Goal: Information Seeking & Learning: Learn about a topic

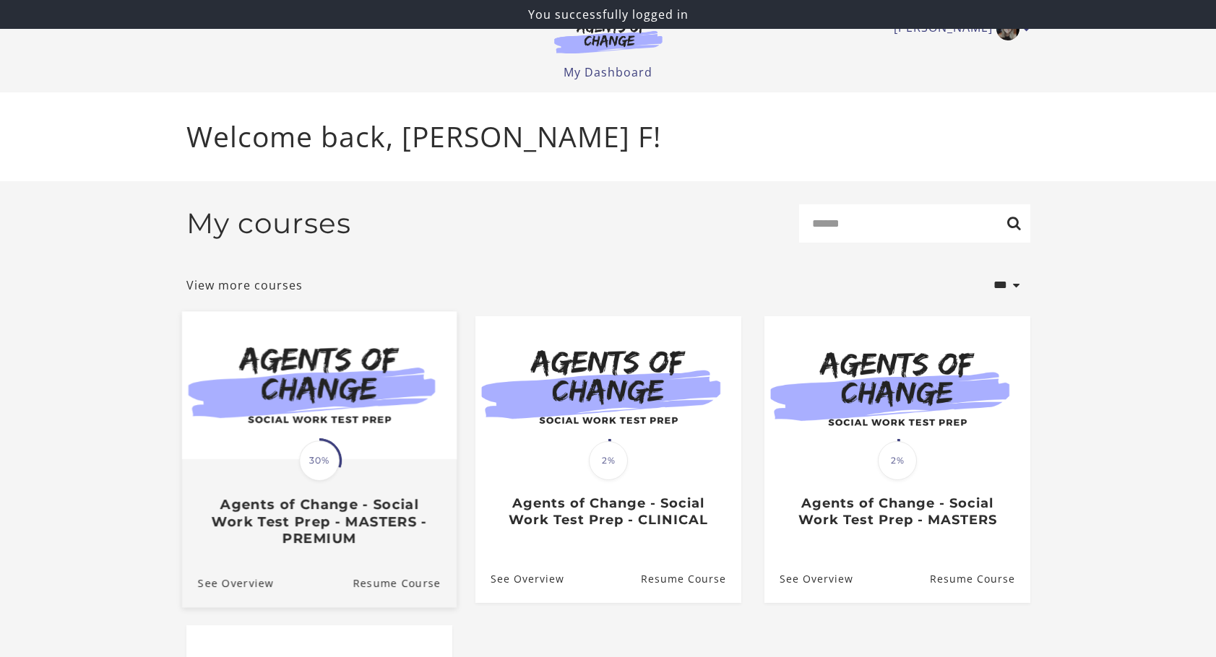
click at [283, 433] on img at bounding box center [318, 385] width 274 height 148
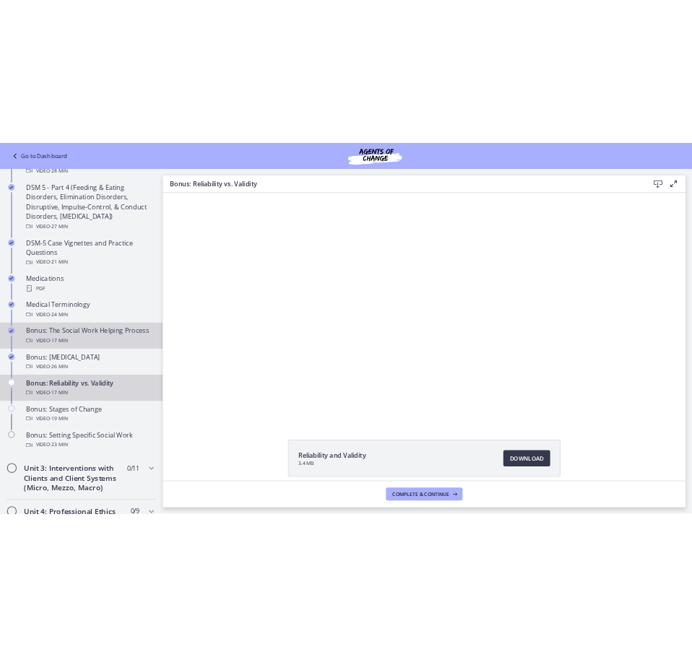
scroll to position [939, 0]
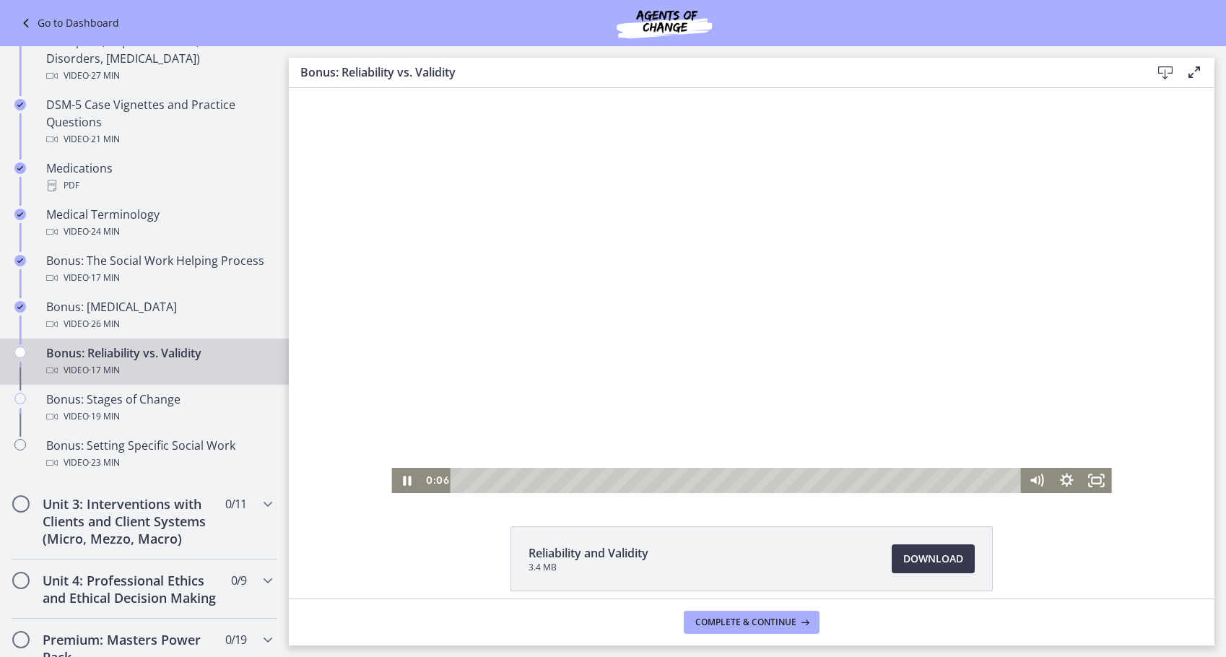
click at [626, 297] on div at bounding box center [751, 290] width 720 height 405
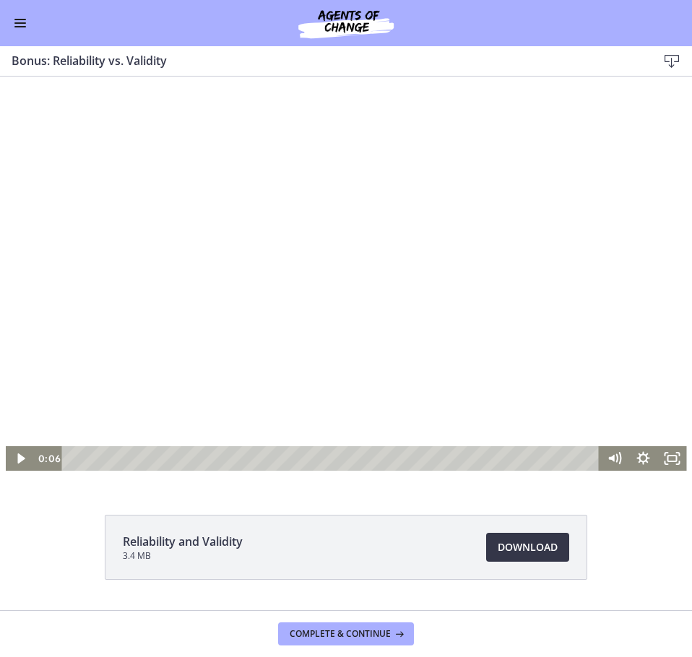
click at [541, 547] on span "Download Opens in a new window" at bounding box center [528, 547] width 60 height 17
click at [272, 202] on div at bounding box center [346, 278] width 681 height 383
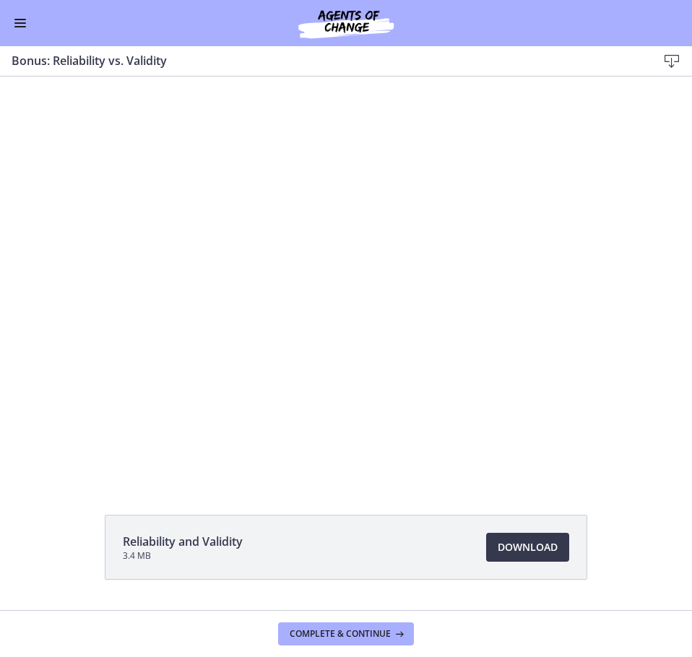
click at [24, 20] on span "Enable menu" at bounding box center [20, 19] width 12 height 1
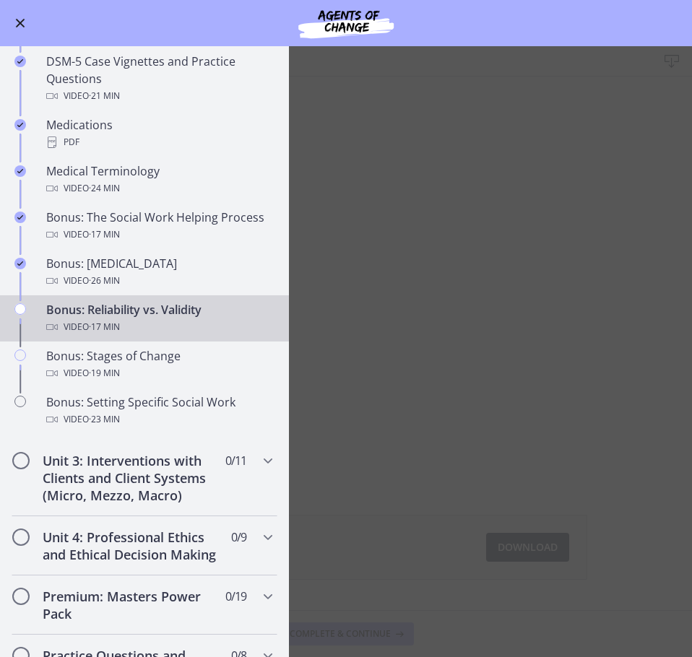
click at [423, 302] on main "Bonus: Reliability vs. Validity Download Enable fullscreen Reliability and Vali…" at bounding box center [346, 351] width 692 height 611
click at [21, 18] on button "Enable menu" at bounding box center [20, 22] width 17 height 17
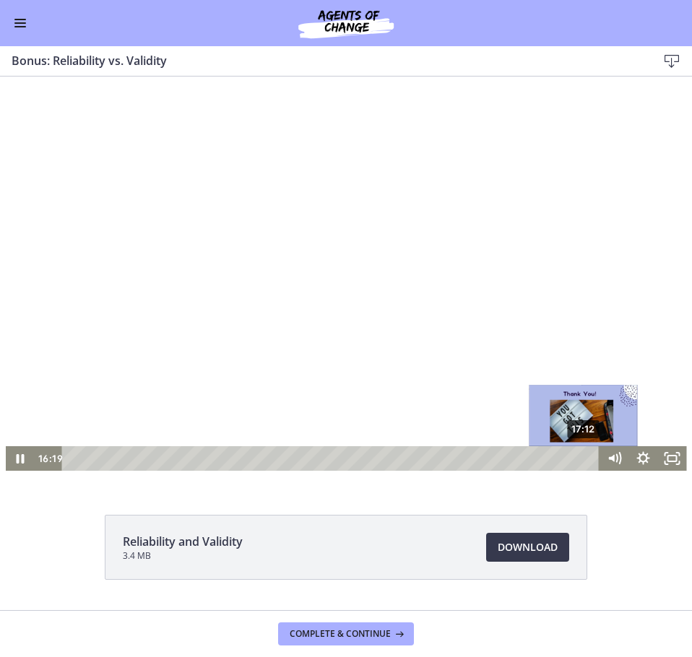
click at [579, 456] on div "17:12" at bounding box center [333, 458] width 520 height 25
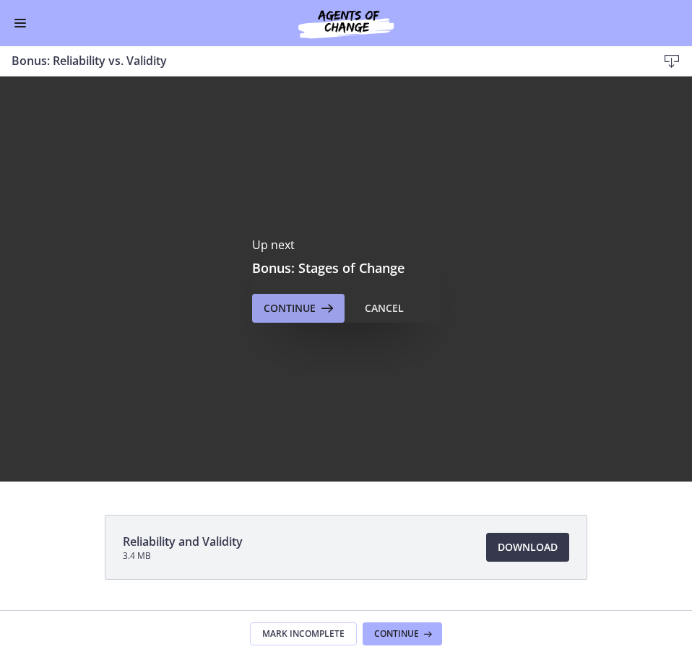
click at [316, 308] on icon at bounding box center [326, 308] width 20 height 17
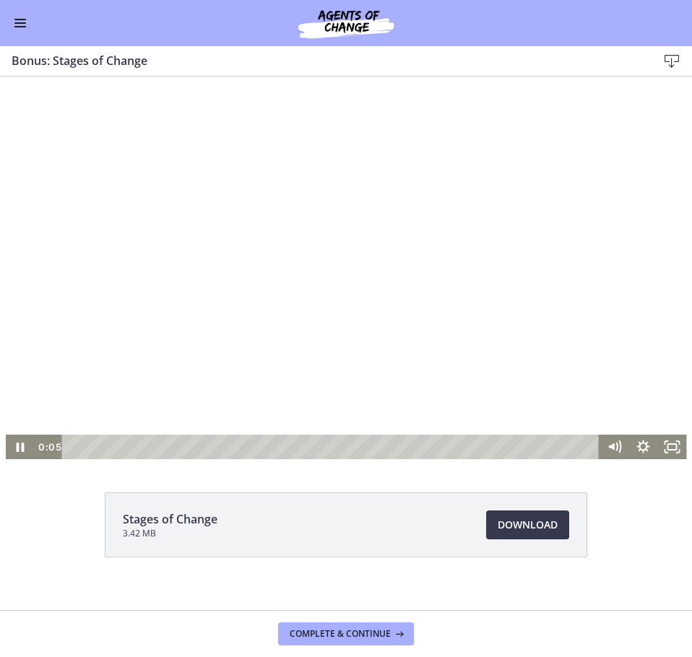
click at [436, 343] on div at bounding box center [346, 268] width 681 height 383
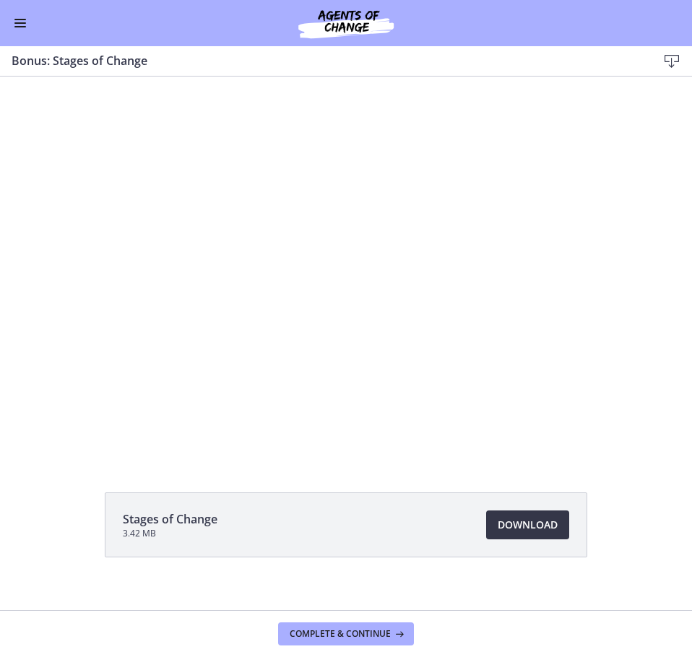
click at [523, 529] on span "Download Opens in a new window" at bounding box center [528, 524] width 60 height 17
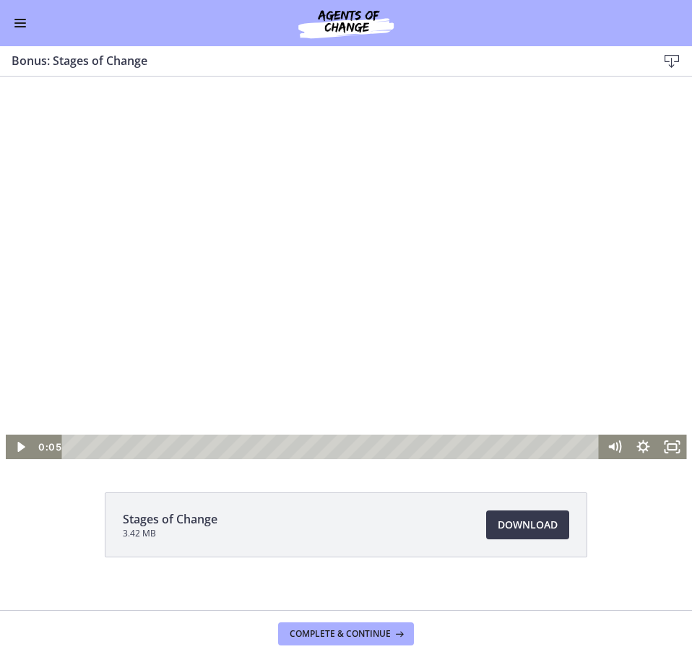
click at [124, 256] on div at bounding box center [346, 268] width 681 height 383
click at [26, 26] on button "Enable menu" at bounding box center [20, 22] width 17 height 17
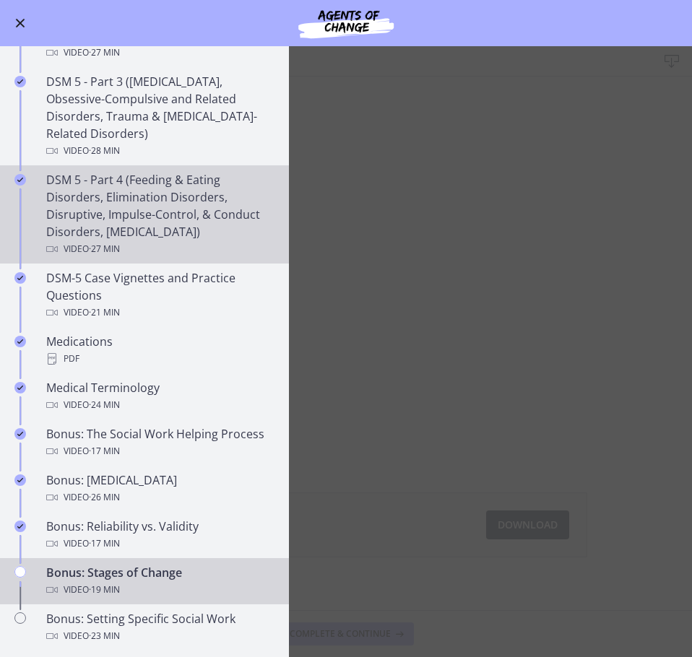
scroll to position [867, 0]
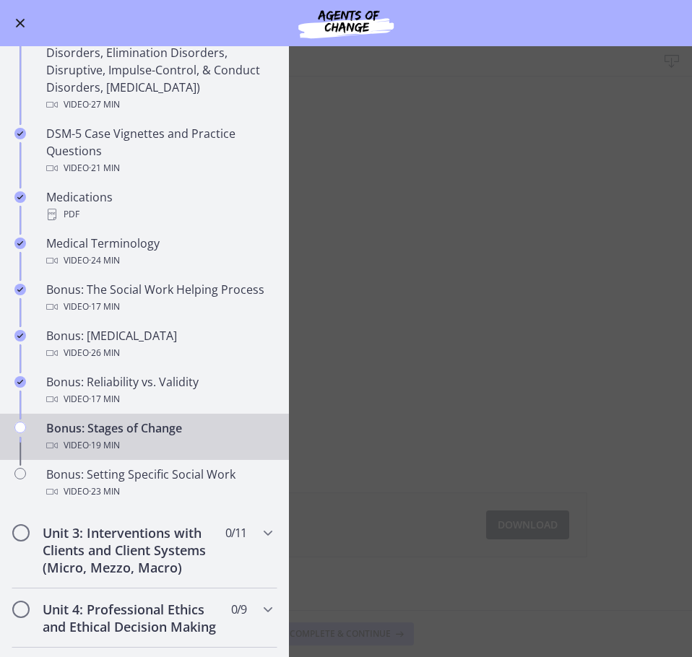
click at [379, 261] on main "Bonus: Stages of Change Download Enable fullscreen Stages of Change 3.42 MB Dow…" at bounding box center [346, 351] width 692 height 611
click at [18, 21] on span "Enable menu" at bounding box center [20, 23] width 9 height 9
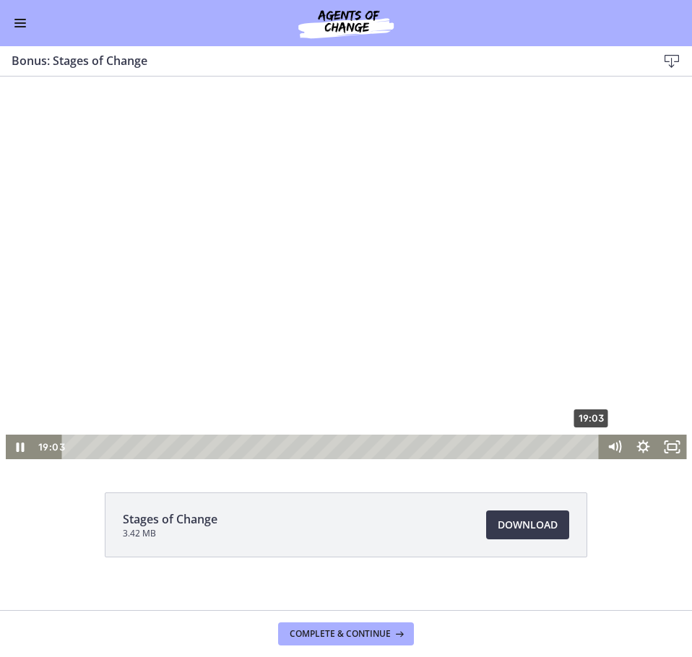
click at [588, 446] on div "19:03" at bounding box center [333, 447] width 520 height 25
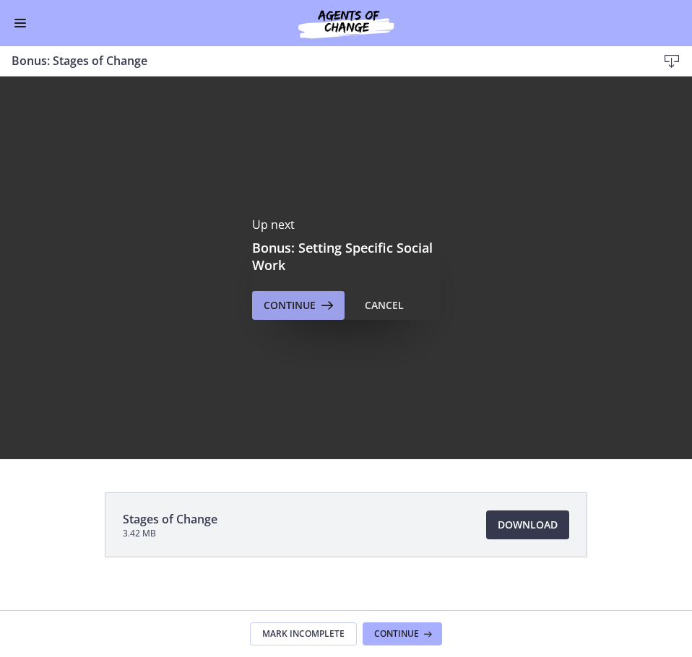
click at [303, 301] on span "Continue" at bounding box center [290, 305] width 52 height 17
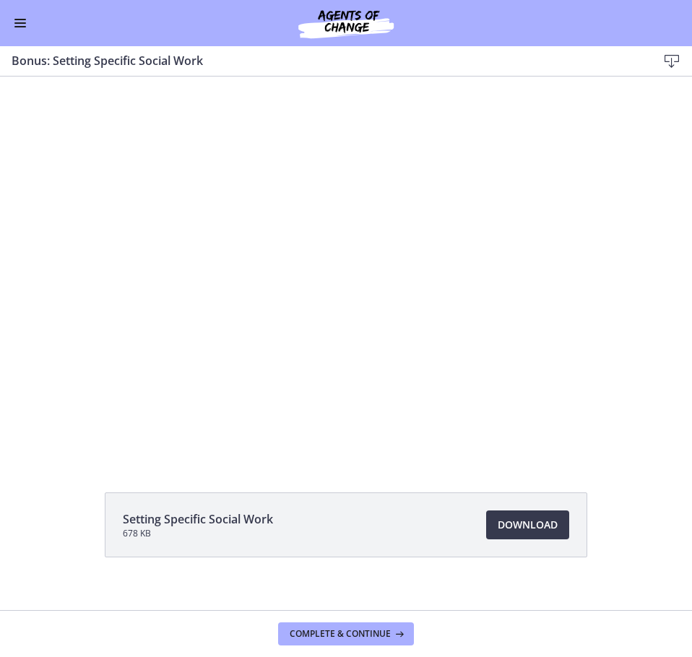
click at [308, 280] on div at bounding box center [346, 268] width 681 height 383
click at [516, 525] on span "Download Opens in a new window" at bounding box center [528, 524] width 60 height 17
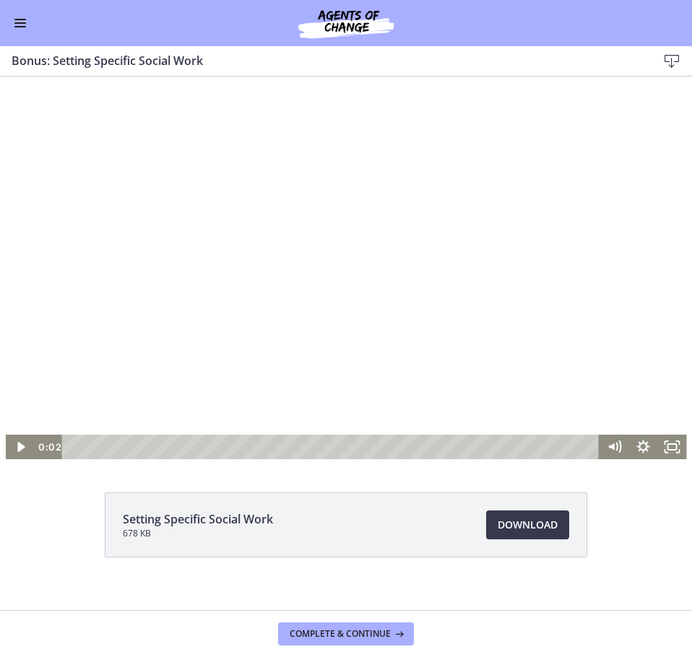
click at [215, 218] on div at bounding box center [346, 268] width 681 height 383
click at [24, 27] on button "Enable menu" at bounding box center [20, 22] width 17 height 17
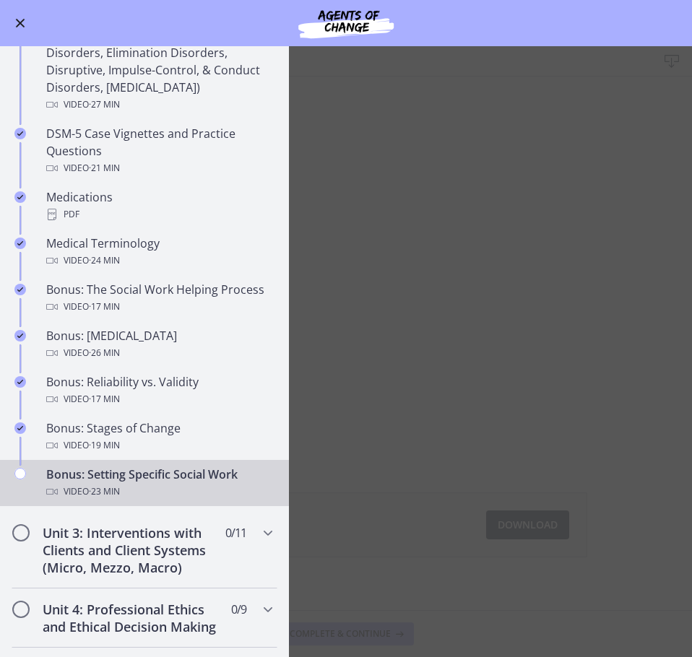
click at [21, 22] on span "Enable menu" at bounding box center [20, 23] width 9 height 9
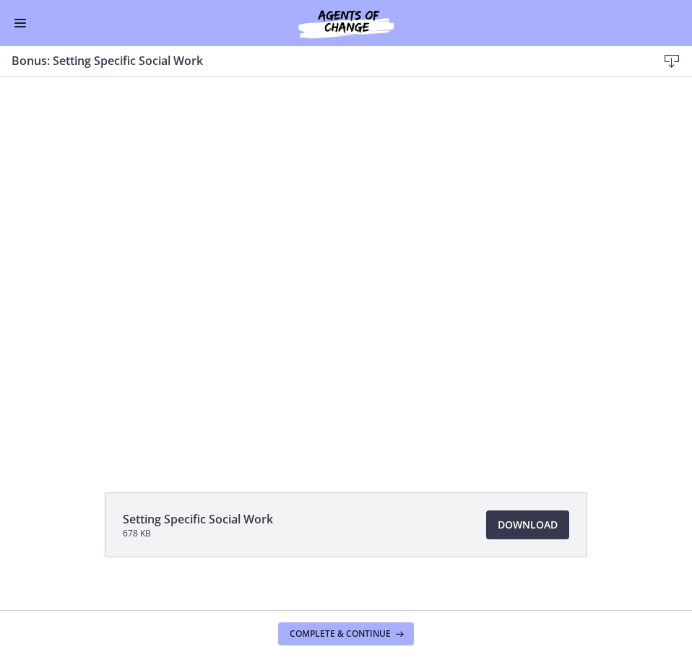
click at [13, 25] on button "Enable menu" at bounding box center [20, 22] width 17 height 17
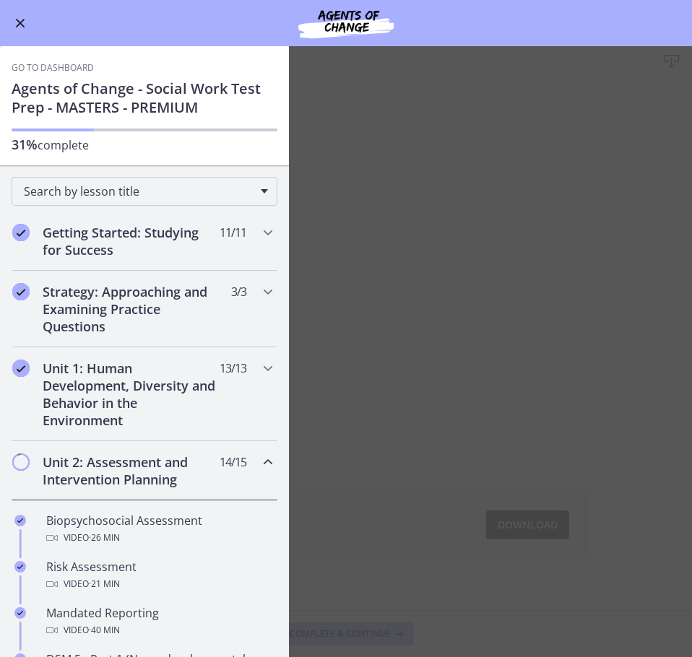
click at [18, 14] on div "Go to Dashboard" at bounding box center [346, 23] width 692 height 46
click at [21, 27] on button "Enable menu" at bounding box center [20, 22] width 17 height 17
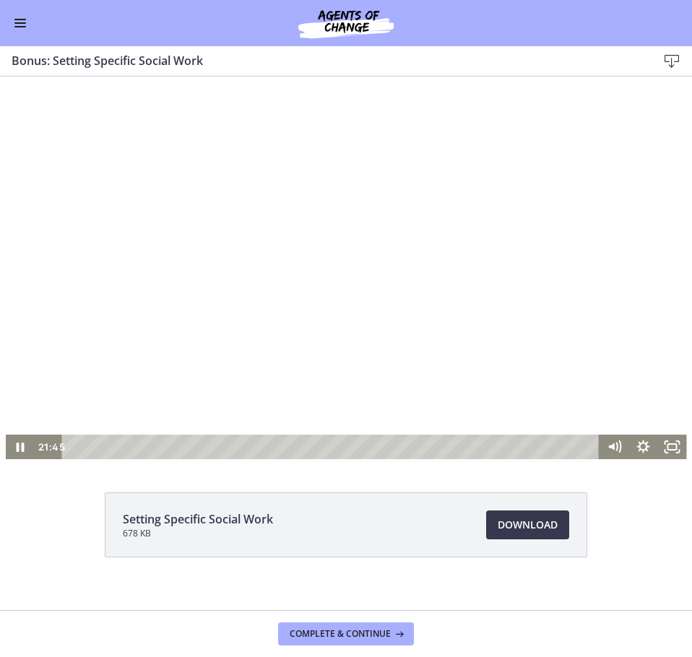
click at [448, 348] on div at bounding box center [346, 268] width 681 height 383
click at [18, 25] on button "Enable menu" at bounding box center [20, 22] width 17 height 17
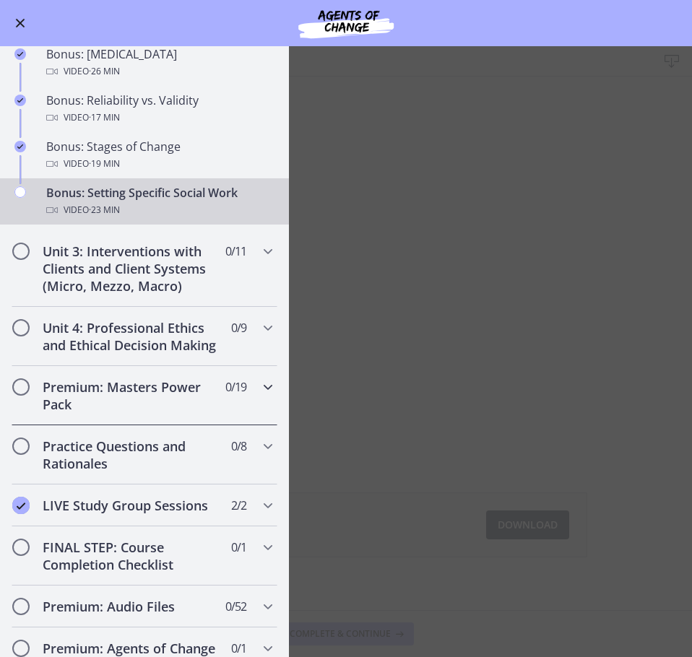
scroll to position [1156, 0]
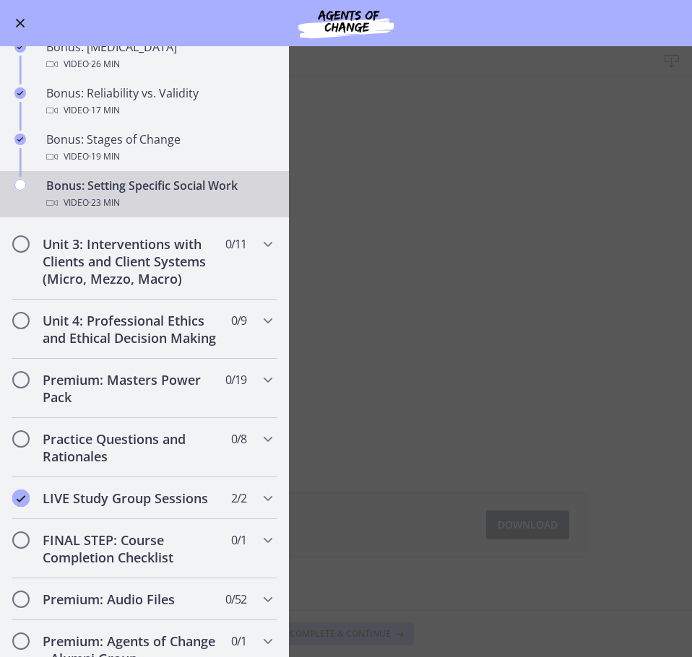
click at [24, 20] on span "Enable menu" at bounding box center [20, 23] width 9 height 9
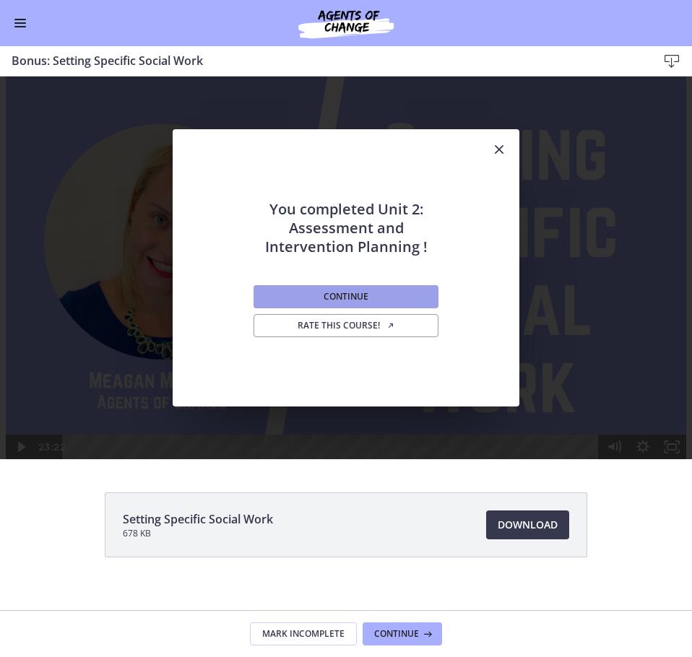
scroll to position [0, 0]
click at [397, 293] on button "Continue" at bounding box center [346, 296] width 185 height 23
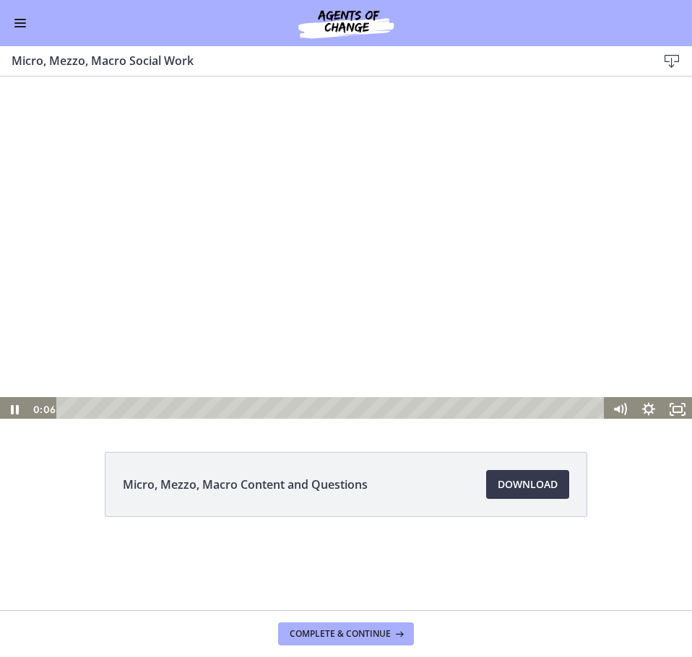
click at [380, 306] on div at bounding box center [346, 248] width 692 height 348
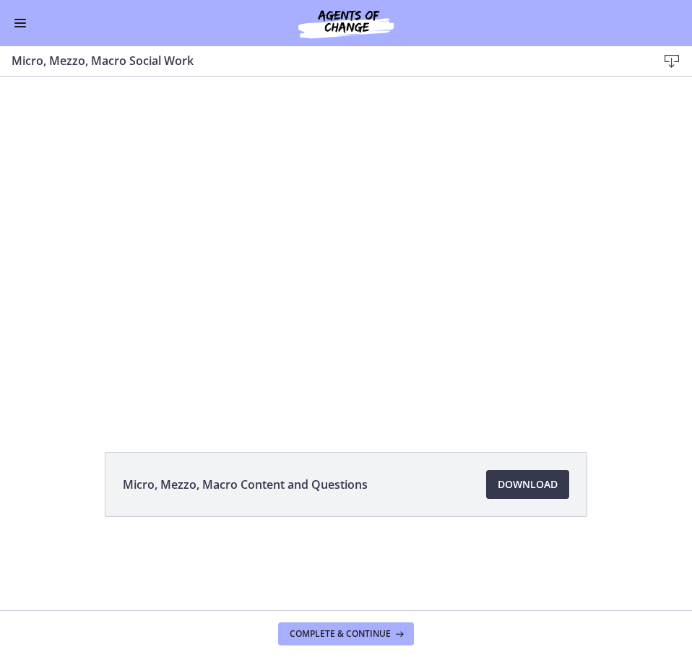
drag, startPoint x: 22, startPoint y: 23, endPoint x: 35, endPoint y: 40, distance: 20.7
click at [22, 23] on span "Enable menu" at bounding box center [20, 22] width 12 height 1
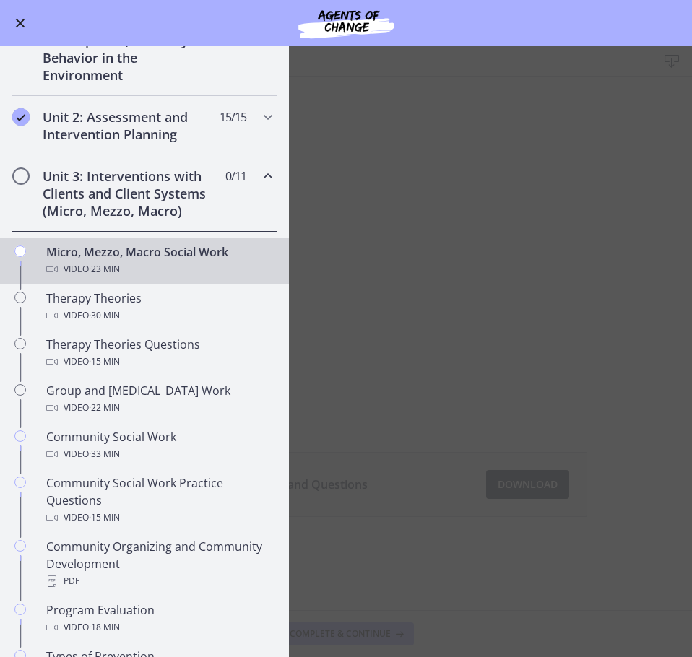
scroll to position [290, 0]
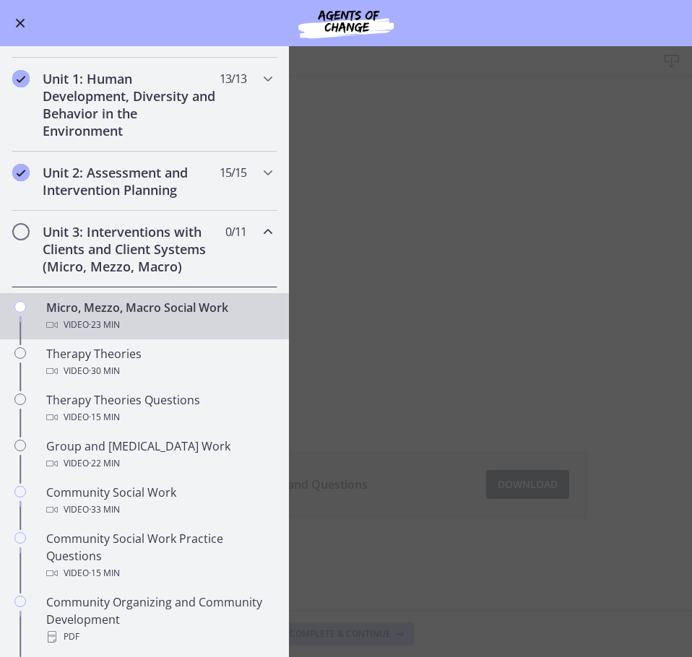
drag, startPoint x: 537, startPoint y: 288, endPoint x: 529, endPoint y: 353, distance: 65.6
click at [537, 288] on main "Micro, Mezzo, Macro Social Work Download Enable fullscreen Micro, Mezzo, Macro …" at bounding box center [346, 351] width 692 height 611
click at [546, 482] on main "Micro, Mezzo, Macro Social Work Download Enable fullscreen Micro, Mezzo, Macro …" at bounding box center [346, 351] width 692 height 611
click at [11, 20] on div "Go to Dashboard" at bounding box center [346, 23] width 692 height 46
click at [20, 23] on span "Enable menu" at bounding box center [20, 23] width 9 height 9
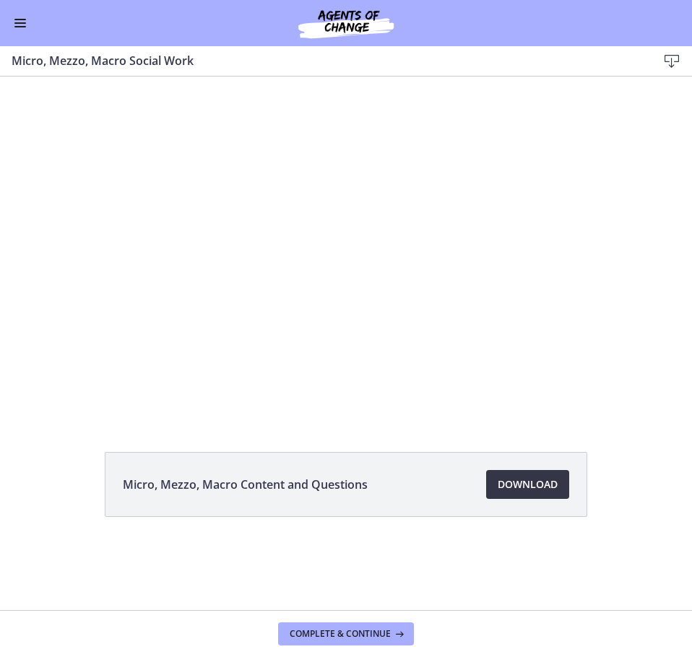
click at [527, 483] on span "Download Opens in a new window" at bounding box center [528, 484] width 60 height 17
click at [18, 33] on div "Go to Dashboard" at bounding box center [346, 23] width 692 height 46
click at [18, 22] on span "Enable menu" at bounding box center [20, 22] width 12 height 1
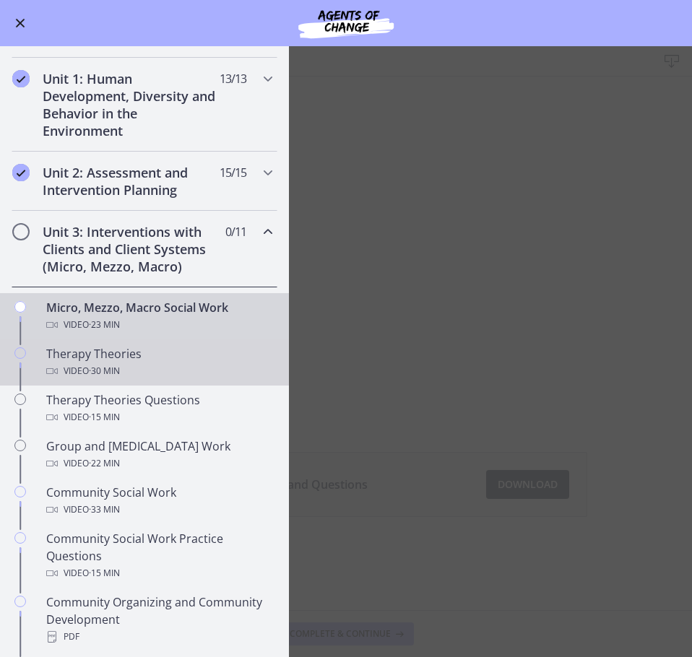
click at [212, 360] on div "Therapy Theories Video · 30 min" at bounding box center [158, 362] width 225 height 35
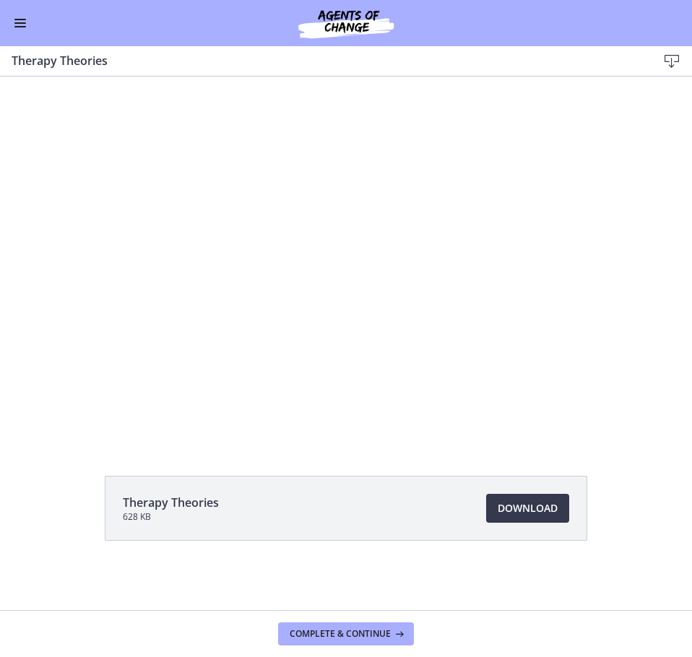
scroll to position [17, 0]
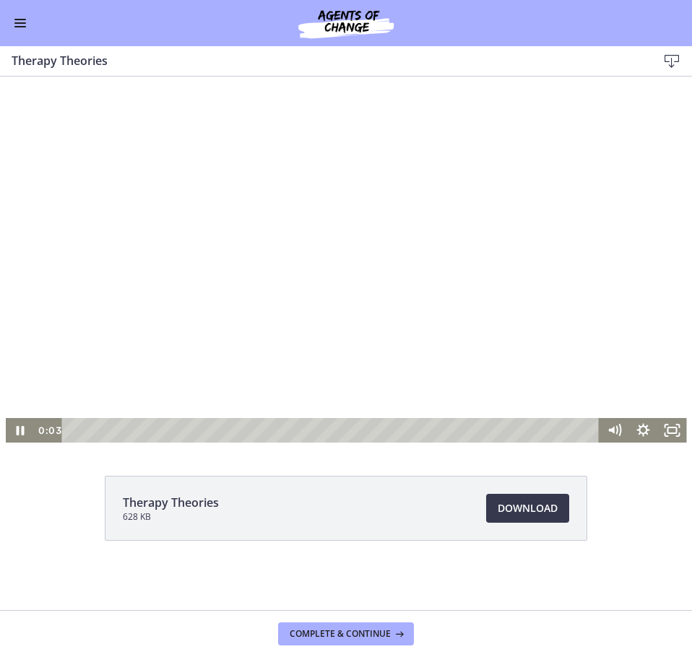
click at [297, 307] on div at bounding box center [346, 251] width 681 height 383
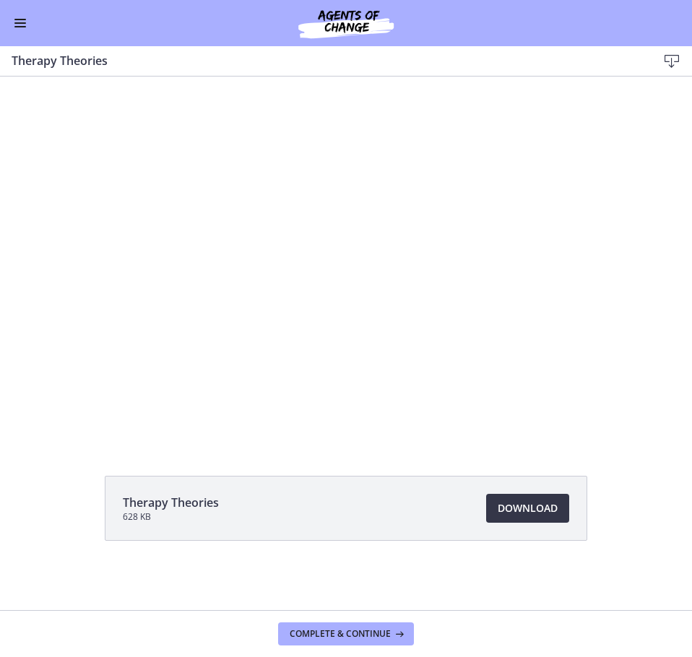
click at [546, 504] on span "Download Opens in a new window" at bounding box center [528, 508] width 60 height 17
click at [25, 16] on button "Enable menu" at bounding box center [20, 22] width 17 height 17
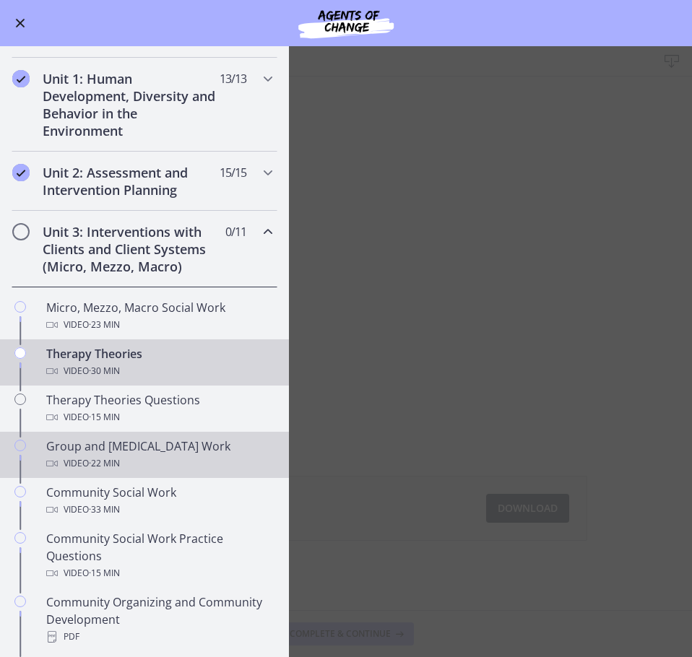
click at [212, 449] on div "Group and Family Therapy Work Video · 22 min" at bounding box center [158, 455] width 225 height 35
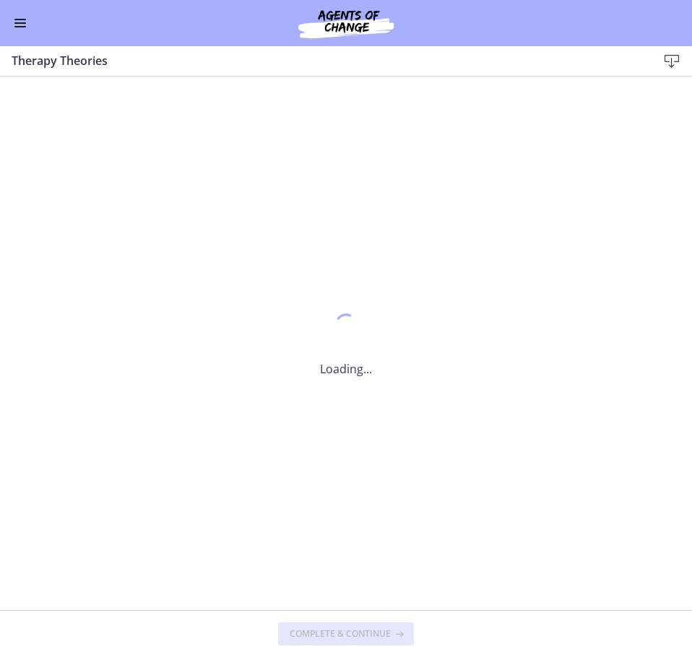
scroll to position [0, 0]
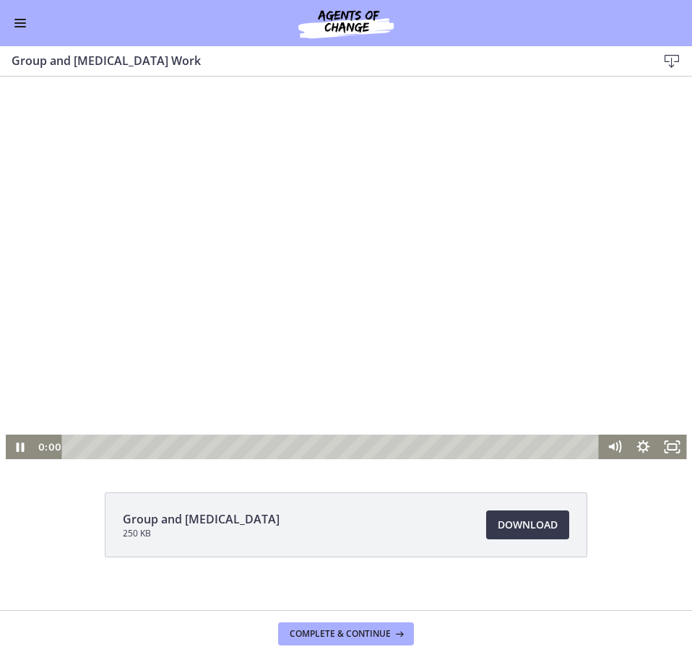
click at [225, 233] on div at bounding box center [346, 268] width 681 height 383
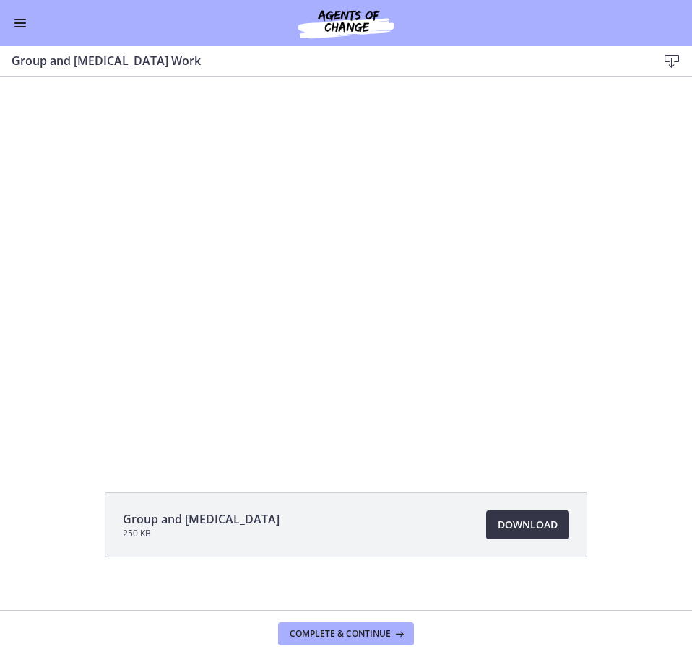
click at [512, 533] on span "Download Opens in a new window" at bounding box center [528, 524] width 60 height 17
click at [24, 25] on button "Enable menu" at bounding box center [20, 22] width 17 height 17
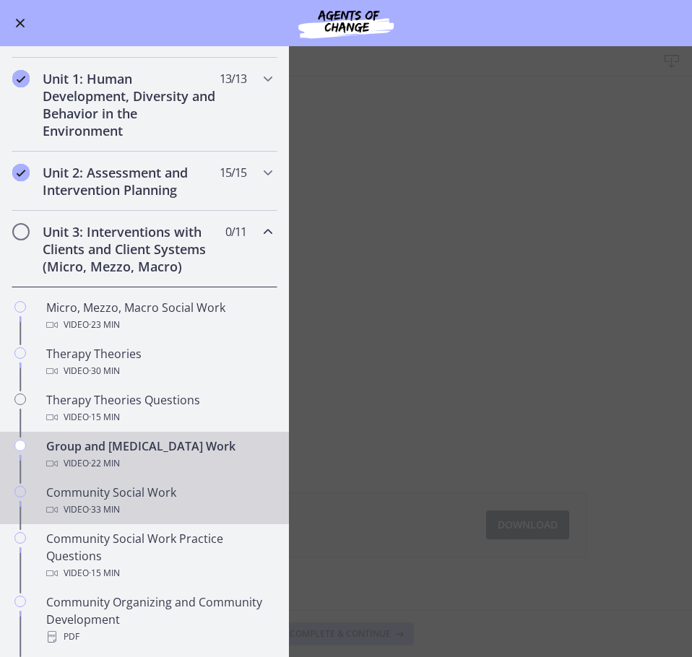
click at [173, 508] on div "Video · 33 min" at bounding box center [158, 509] width 225 height 17
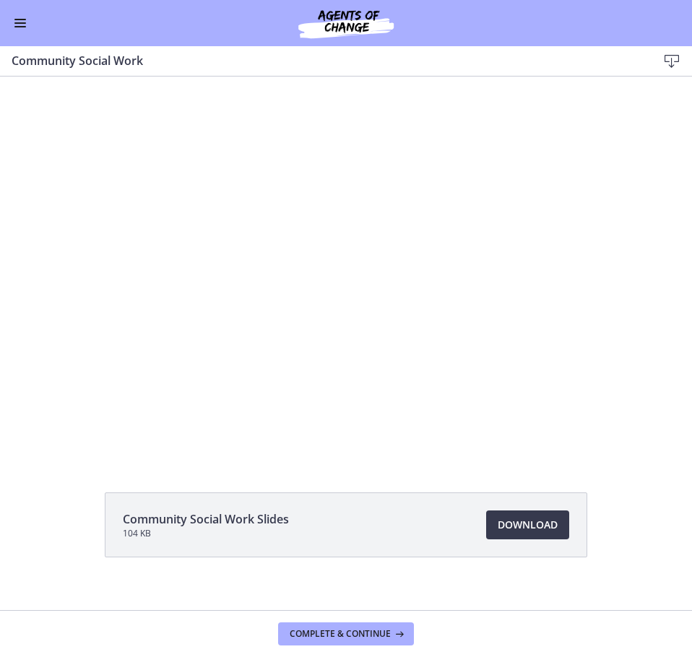
click at [324, 352] on div at bounding box center [346, 268] width 681 height 383
click at [547, 527] on span "Download Opens in a new window" at bounding box center [528, 524] width 60 height 17
click at [19, 7] on div "Go to Dashboard" at bounding box center [346, 23] width 692 height 46
click at [20, 22] on button "Enable menu" at bounding box center [20, 22] width 17 height 17
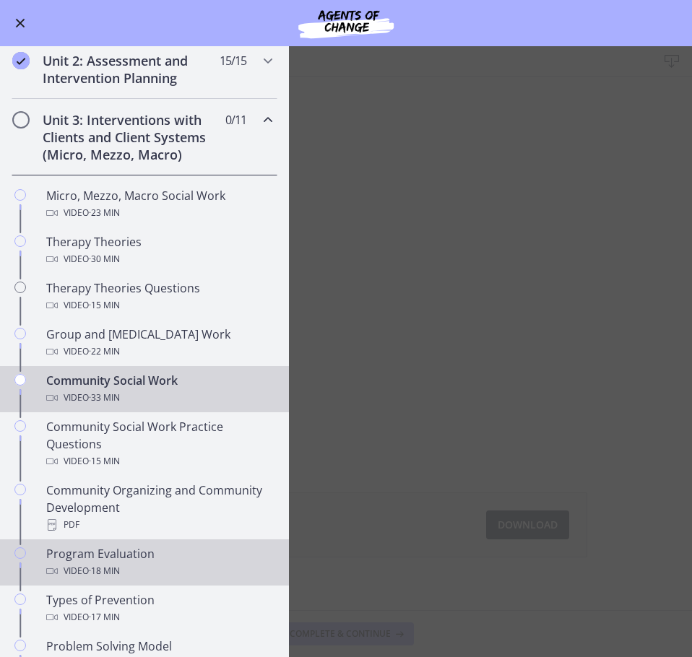
scroll to position [434, 0]
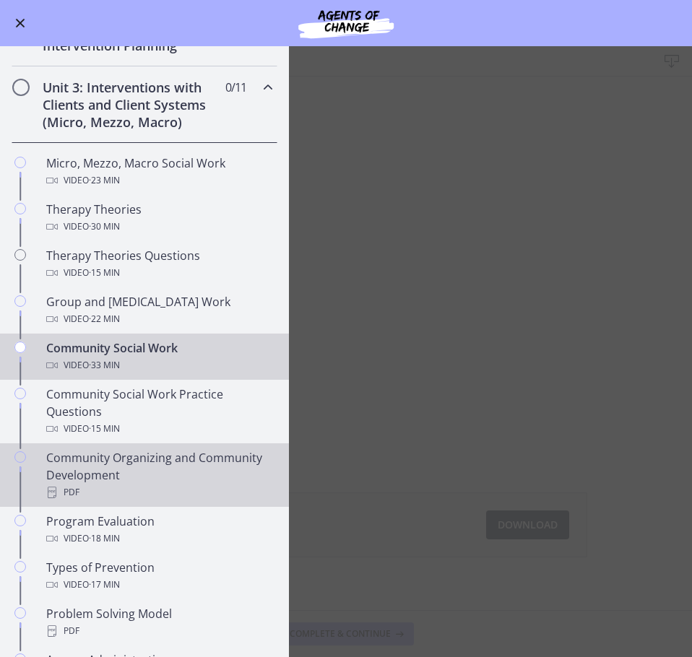
click at [215, 462] on div "Community Organizing and Community Development PDF" at bounding box center [158, 475] width 225 height 52
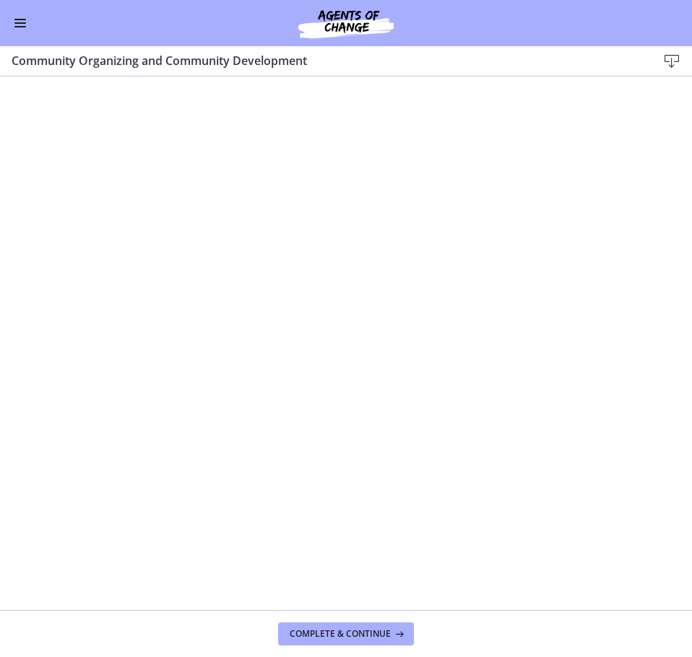
click at [17, 20] on span "Enable menu" at bounding box center [20, 19] width 12 height 1
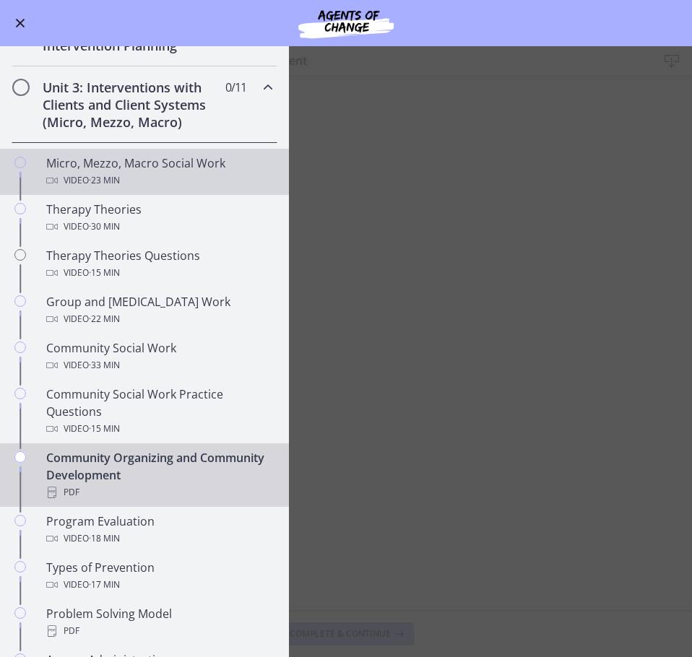
click at [116, 189] on span "· 23 min" at bounding box center [104, 180] width 31 height 17
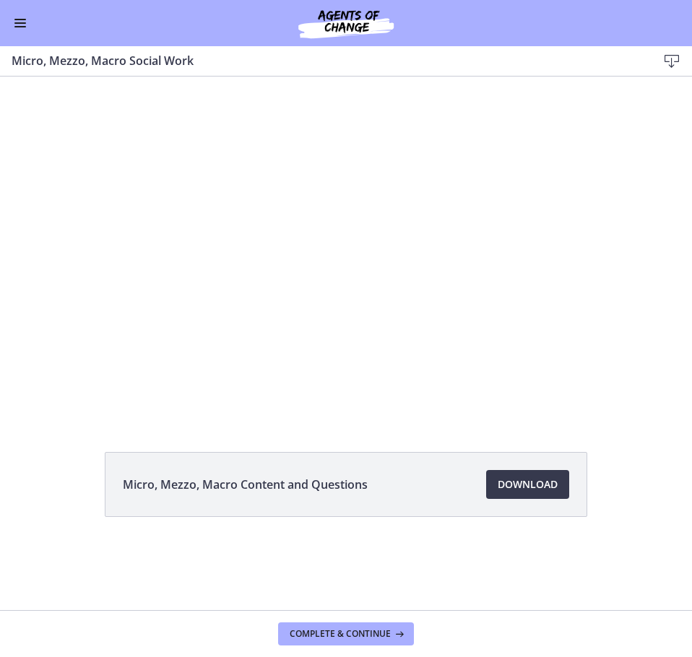
click at [509, 258] on div at bounding box center [346, 248] width 692 height 348
